Goal: Navigation & Orientation: Find specific page/section

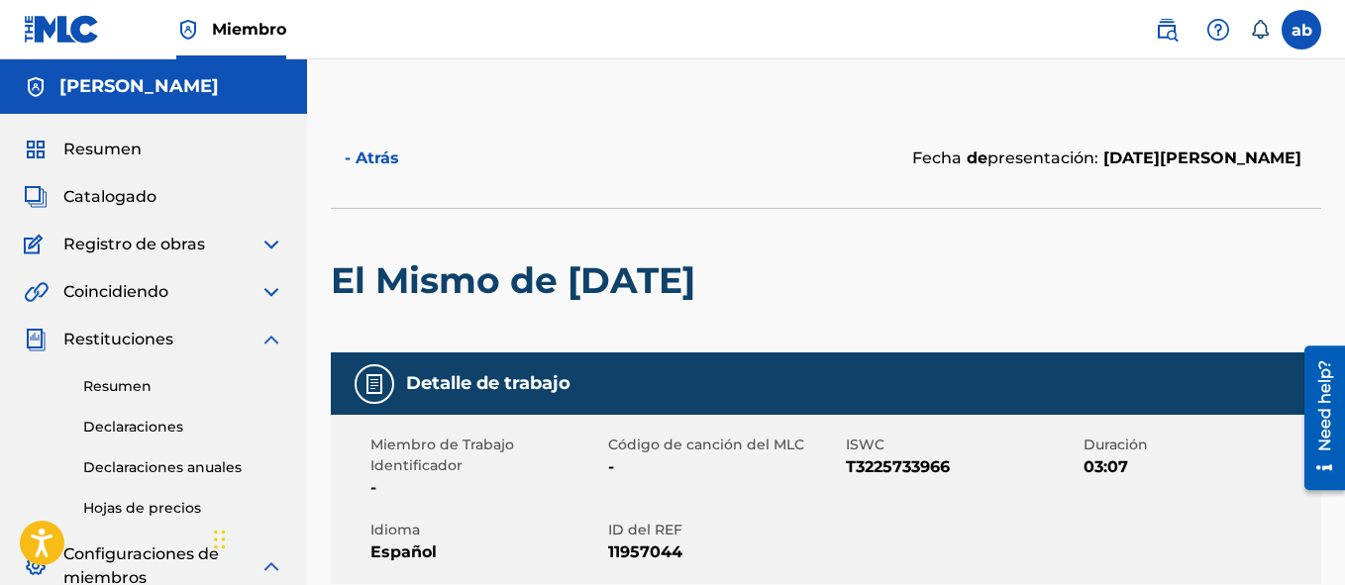
click at [1313, 41] on label at bounding box center [1302, 30] width 40 height 40
click at [1302, 30] on input "ab [PERSON_NAME] muñoz [DOMAIN_NAME] Preferencias de notificación Perfil Conexi…" at bounding box center [1302, 30] width 0 height 0
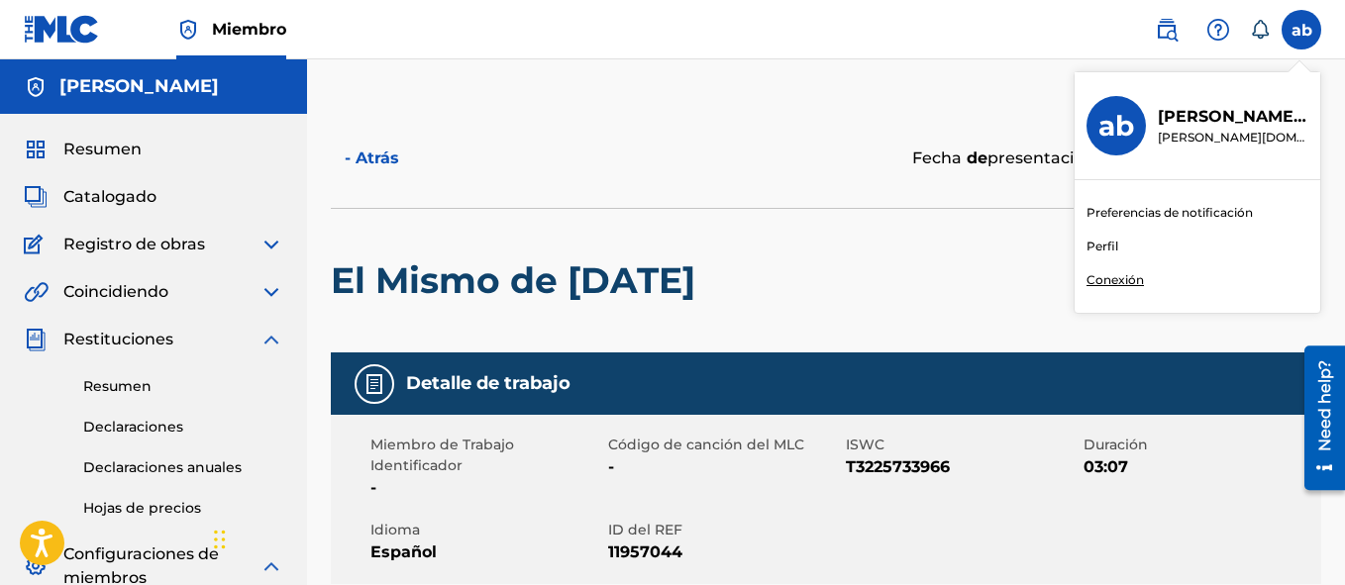
click at [1098, 245] on link "Perfil" at bounding box center [1103, 247] width 32 height 18
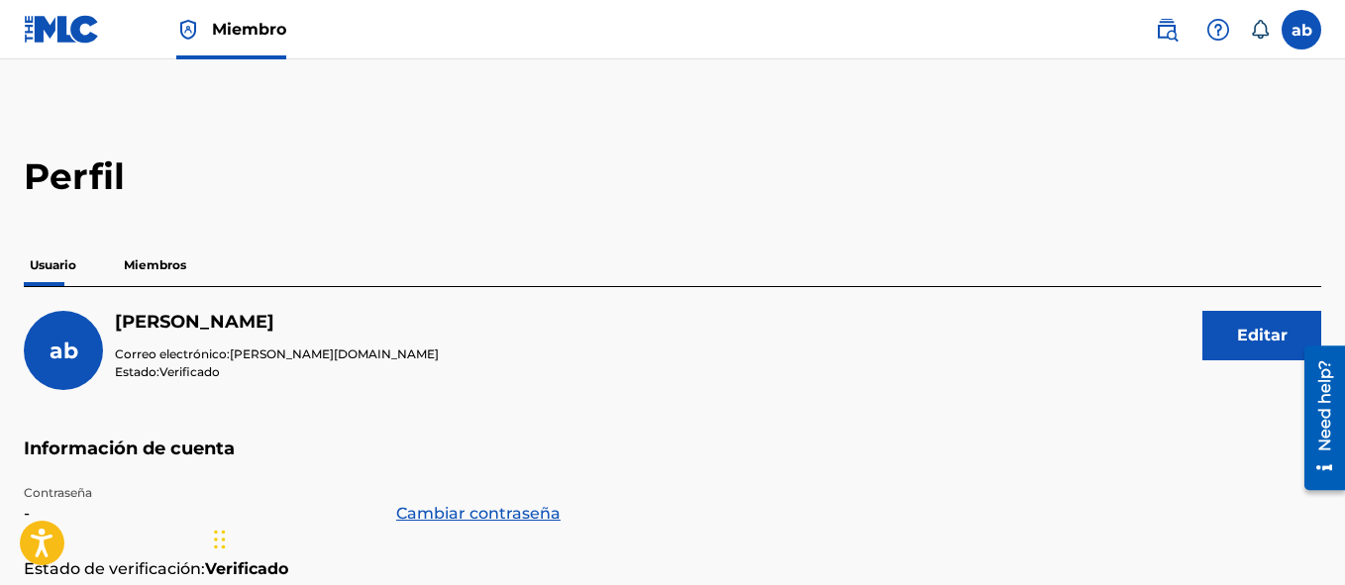
click at [45, 37] on img at bounding box center [62, 29] width 76 height 29
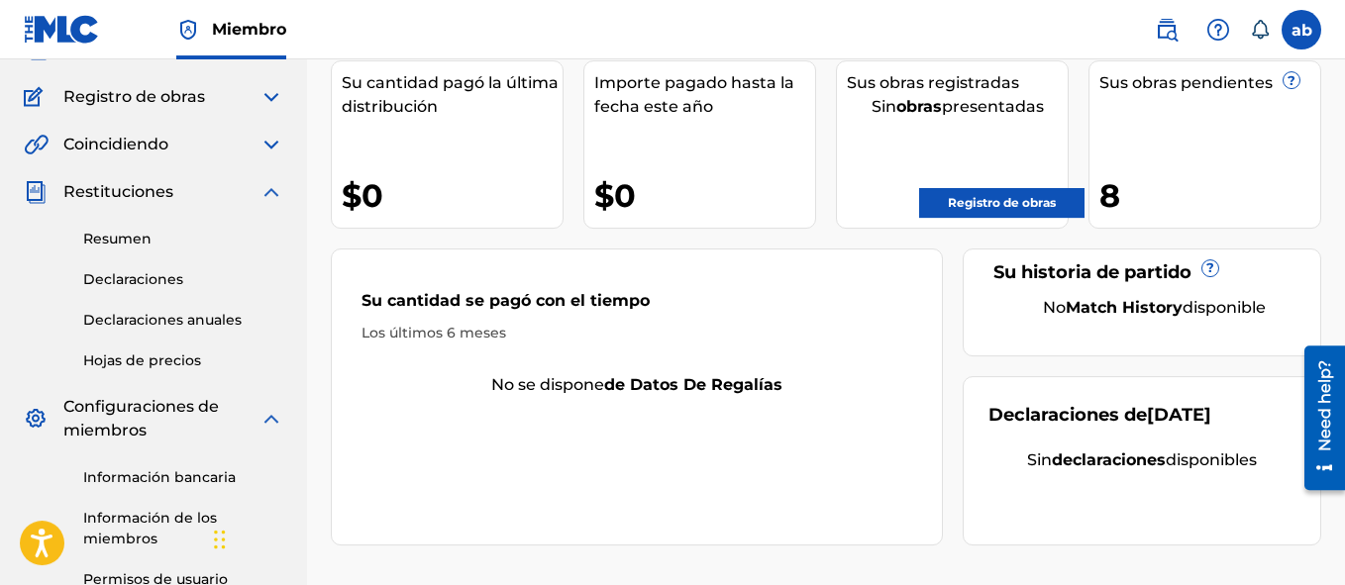
scroll to position [145, 0]
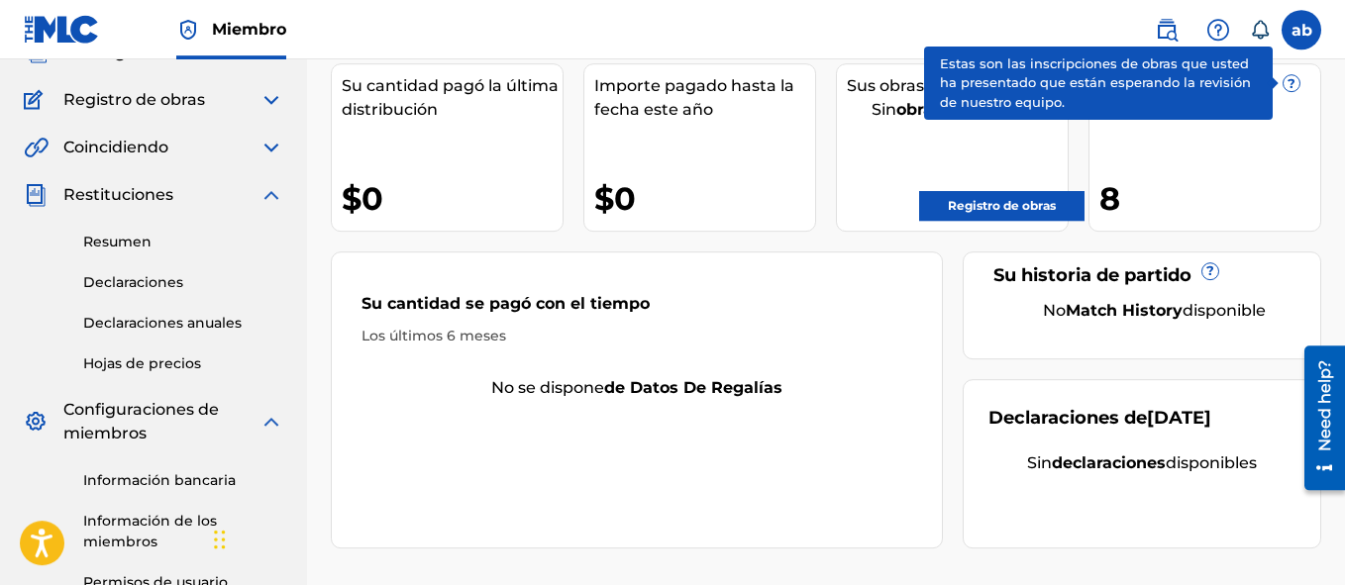
click at [1285, 85] on span "?" at bounding box center [1292, 83] width 16 height 16
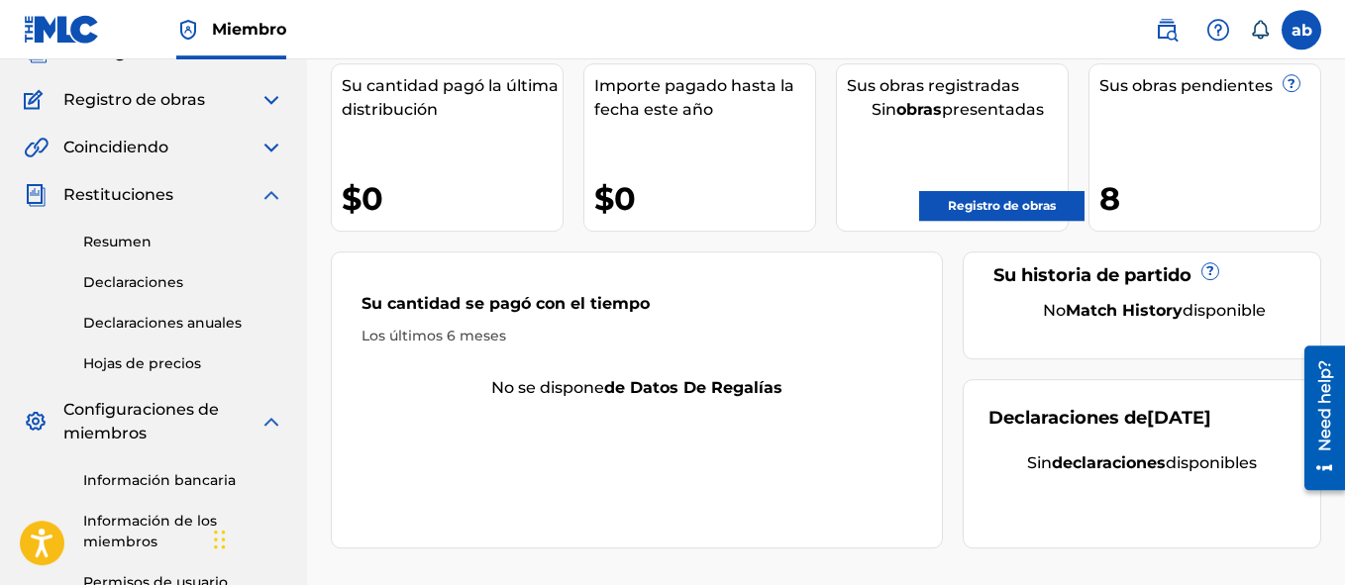
click at [1343, 165] on div "[PERSON_NAME] Su cantidad pagó la última distribución $0 Importe pagado hasta l…" at bounding box center [826, 341] width 1038 height 755
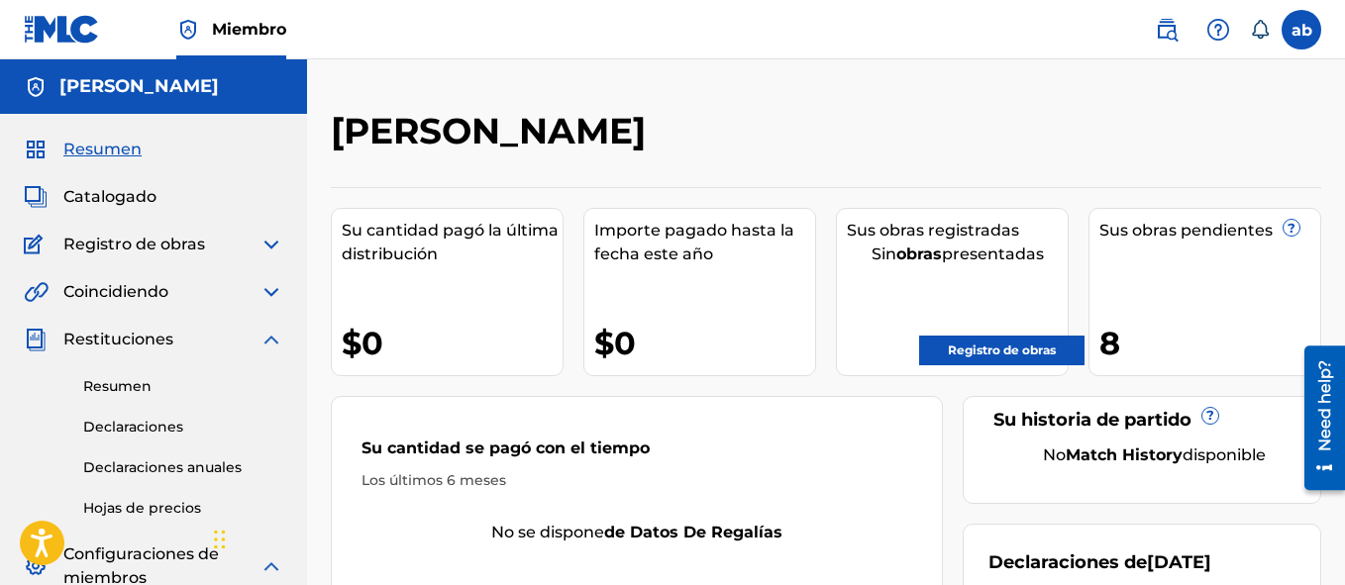
click at [120, 201] on span "Catalogado" at bounding box center [109, 197] width 93 height 24
